Goal: Information Seeking & Learning: Learn about a topic

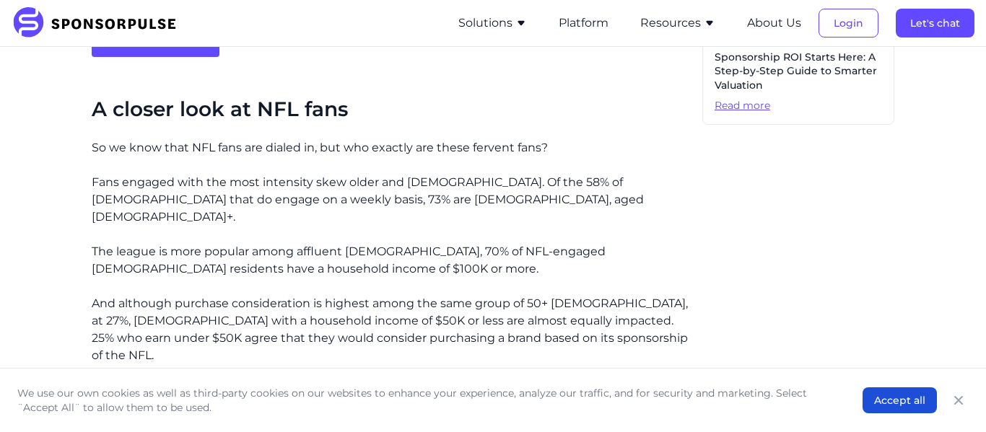
scroll to position [1028, 0]
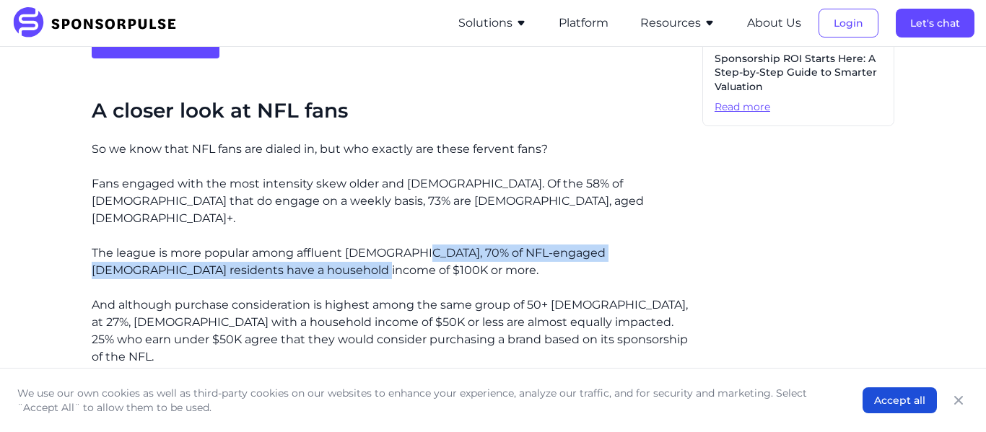
drag, startPoint x: 414, startPoint y: 211, endPoint x: 423, endPoint y: 227, distance: 18.4
click at [423, 245] on p "The league is more popular among affluent [DEMOGRAPHIC_DATA], 70% of NFL-engage…" at bounding box center [391, 262] width 599 height 35
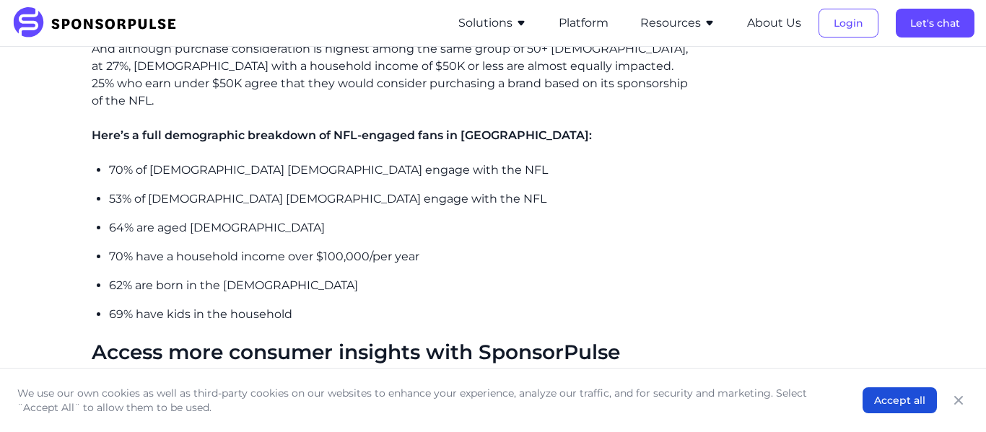
scroll to position [1284, 0]
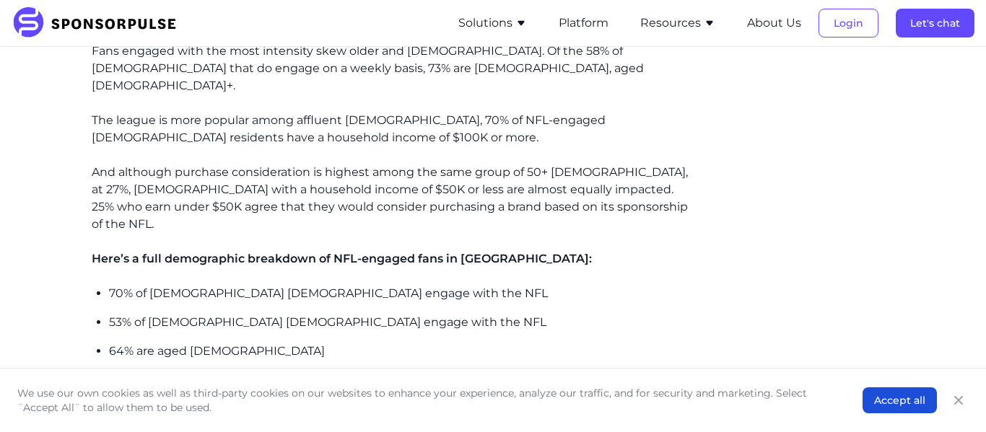
scroll to position [1167, 0]
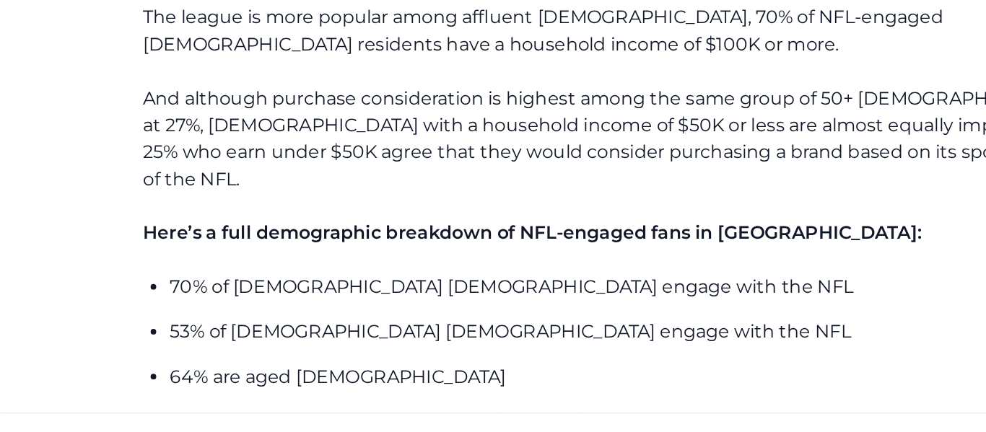
click at [159, 279] on p "70% of [DEMOGRAPHIC_DATA] [DEMOGRAPHIC_DATA] engage with the NFL" at bounding box center [400, 287] width 582 height 17
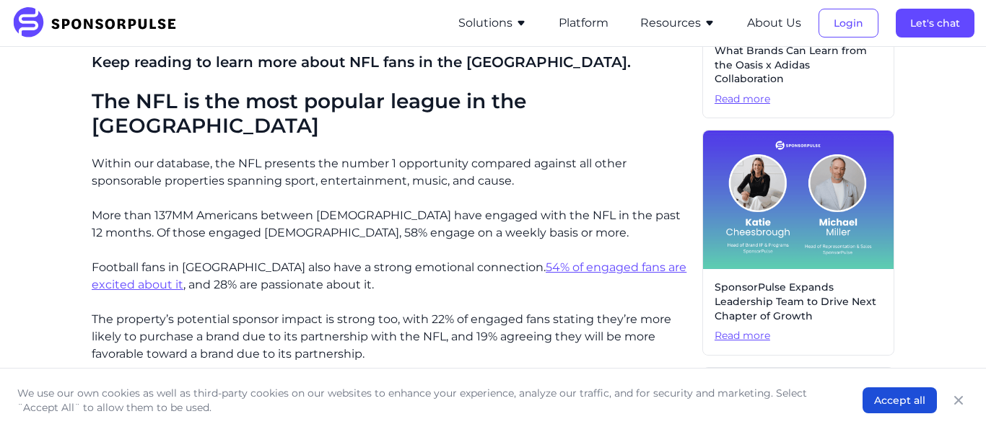
scroll to position [559, 0]
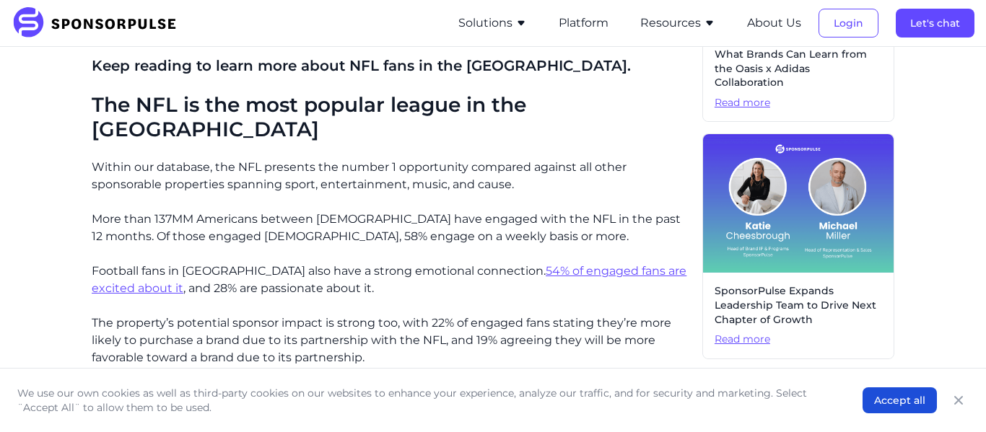
click at [591, 264] on u "54% of engaged fans are excited about it" at bounding box center [389, 279] width 595 height 31
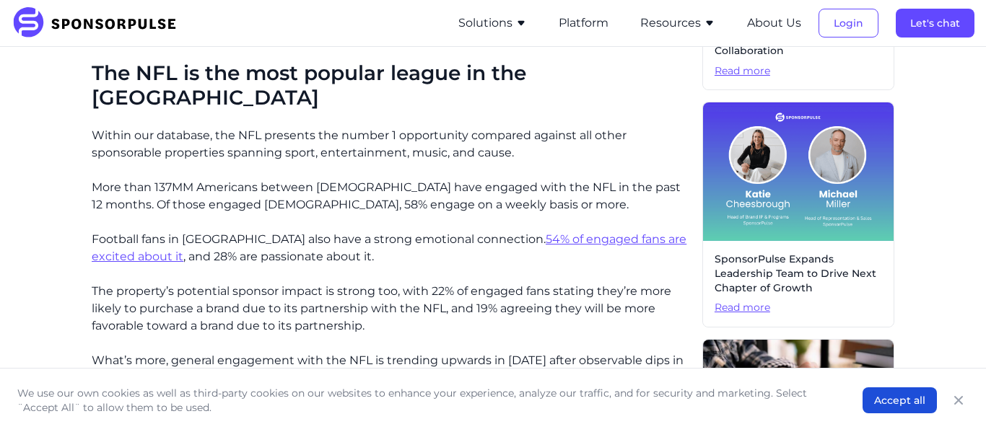
scroll to position [591, 0]
